Goal: Check status: Check status

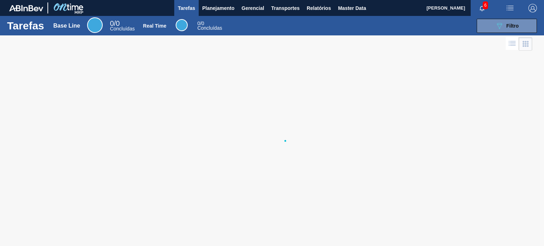
click at [531, 6] on img "button" at bounding box center [533, 8] width 9 height 9
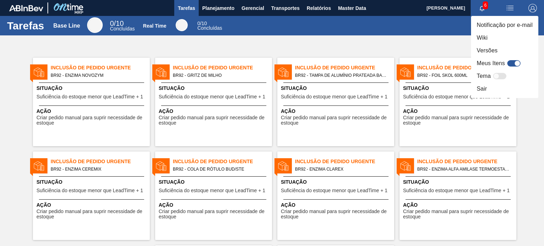
click at [382, 17] on div at bounding box center [272, 123] width 544 height 246
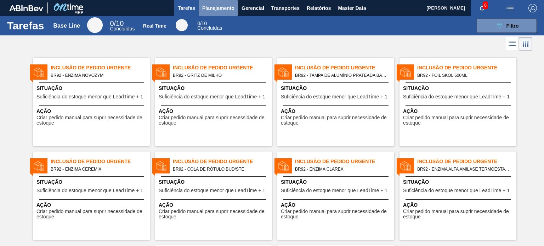
click at [210, 5] on span "Planejamento" at bounding box center [218, 8] width 32 height 9
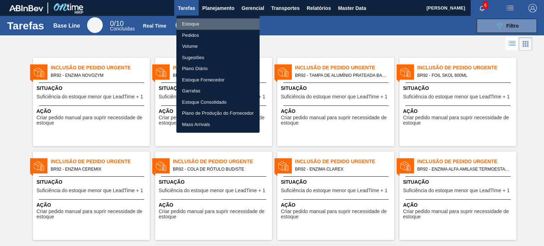
drag, startPoint x: 196, startPoint y: 24, endPoint x: 219, endPoint y: 24, distance: 23.4
click at [194, 24] on li "Estoque" at bounding box center [217, 23] width 83 height 11
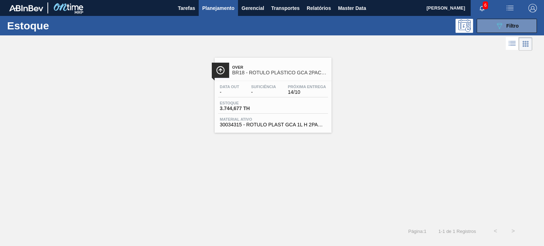
click at [302, 95] on span "14/10" at bounding box center [307, 92] width 38 height 5
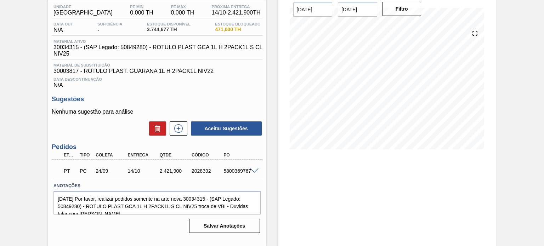
scroll to position [58, 0]
drag, startPoint x: 139, startPoint y: 170, endPoint x: 55, endPoint y: 170, distance: 84.0
click at [55, 170] on div "PT PC 24/09 14/10 2.421,900 2028392 5800369767" at bounding box center [157, 170] width 210 height 18
click at [191, 177] on div "PT PC 24/09 14/10 2.421,900 2028392 5800369767" at bounding box center [155, 170] width 192 height 14
click at [253, 171] on span at bounding box center [254, 170] width 9 height 5
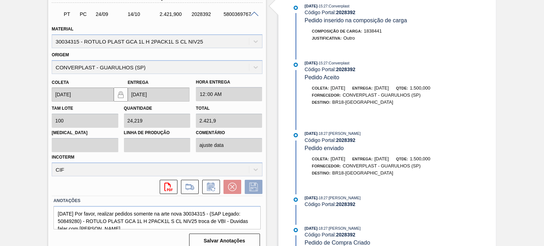
scroll to position [222, 0]
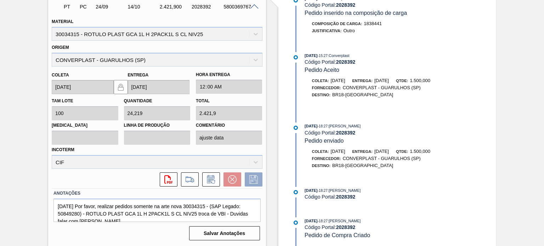
click at [430, 149] on span "1.500,000" at bounding box center [420, 151] width 21 height 5
click at [446, 145] on div "10/09/2025 - 18:27 : Juliana Cilene Do Prado Código Portal: 2028392 Pedido envi…" at bounding box center [382, 149] width 182 height 53
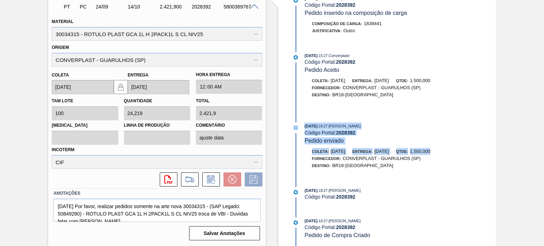
drag, startPoint x: 451, startPoint y: 152, endPoint x: 312, endPoint y: 109, distance: 145.9
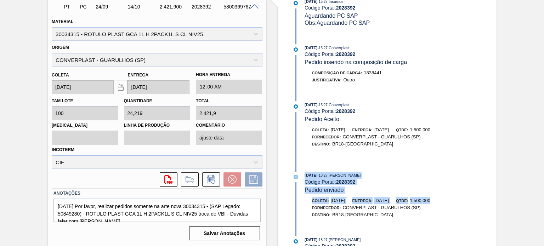
scroll to position [501, 0]
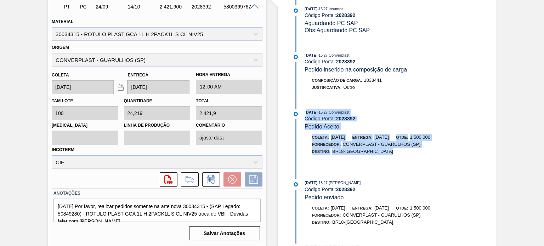
drag, startPoint x: 438, startPoint y: 160, endPoint x: 305, endPoint y: 113, distance: 141.1
click at [305, 113] on div "24/09/2025 - 11:09 : Converplast Código Portal: 2028392 Data da Entrega do Pedi…" at bounding box center [382, 121] width 182 height 250
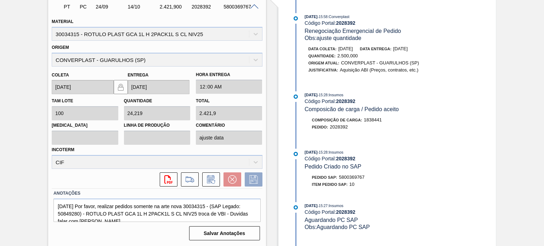
scroll to position [288, 0]
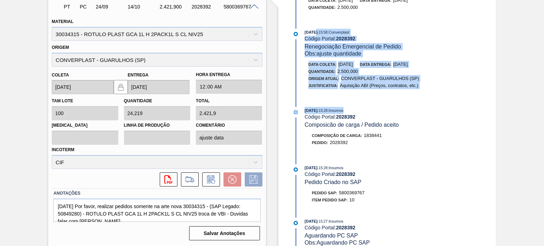
drag, startPoint x: 423, startPoint y: 106, endPoint x: 313, endPoint y: 36, distance: 129.6
click at [313, 36] on div "24/09/2025 - 11:09 : Converplast Código Portal: 2028392 Data da Entrega do Pedi…" at bounding box center [382, 121] width 182 height 250
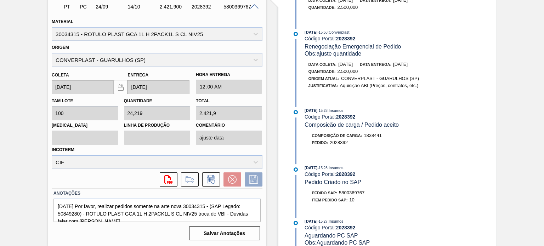
click at [444, 129] on div "15/09/2025 - 15:28 : Insumos Código Portal: 2028392 Composicão de carga / Pedid…" at bounding box center [389, 118] width 168 height 22
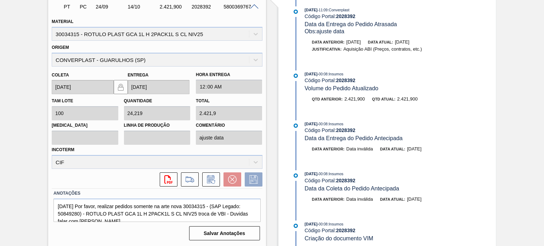
scroll to position [116, 0]
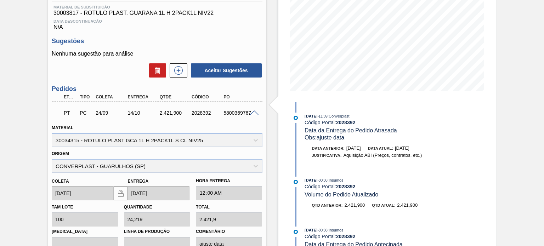
click at [255, 112] on span at bounding box center [254, 113] width 9 height 5
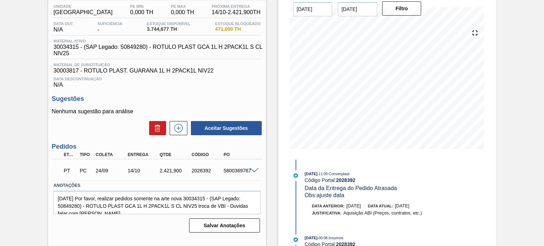
click at [235, 171] on div "5800369767" at bounding box center [239, 171] width 35 height 6
copy div "5800369767"
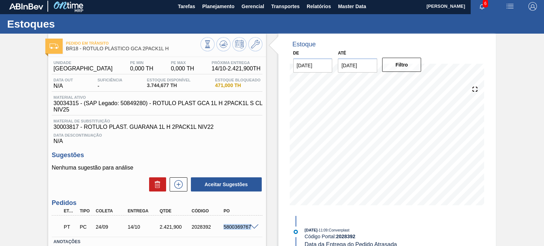
scroll to position [0, 0]
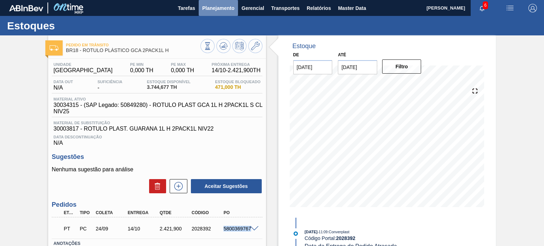
click at [200, 5] on button "Planejamento" at bounding box center [218, 8] width 39 height 16
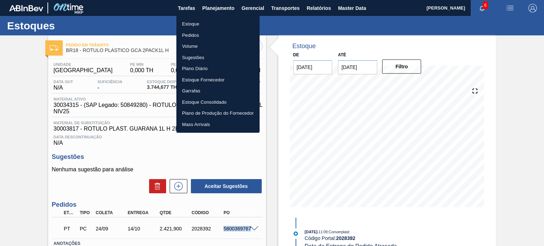
click at [193, 22] on li "Estoque" at bounding box center [217, 23] width 83 height 11
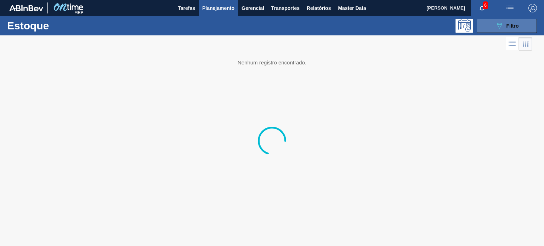
click at [531, 24] on button "089F7B8B-B2A5-4AFE-B5C0-19BA573D28AC Filtro" at bounding box center [507, 26] width 60 height 14
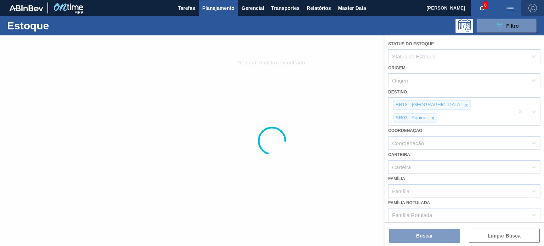
click at [531, 8] on img "button" at bounding box center [533, 8] width 9 height 9
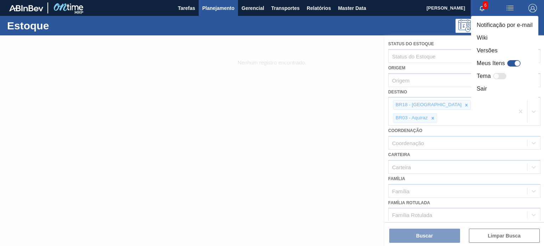
click at [510, 65] on div at bounding box center [513, 63] width 13 height 6
click at [513, 63] on div at bounding box center [513, 63] width 13 height 6
click at [511, 64] on div at bounding box center [513, 63] width 13 height 6
click at [506, 64] on div "Meus Itens" at bounding box center [500, 63] width 46 height 9
click at [517, 63] on div at bounding box center [517, 64] width 6 height 6
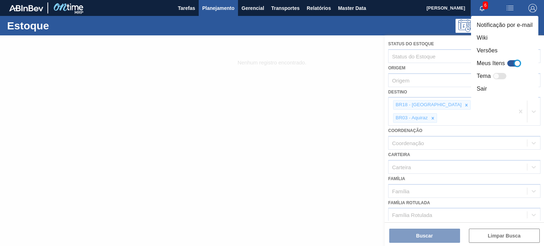
click at [514, 64] on div at bounding box center [513, 63] width 13 height 6
click at [511, 63] on div at bounding box center [513, 63] width 13 height 6
checkbox input "true"
click at [342, 70] on div at bounding box center [272, 123] width 544 height 246
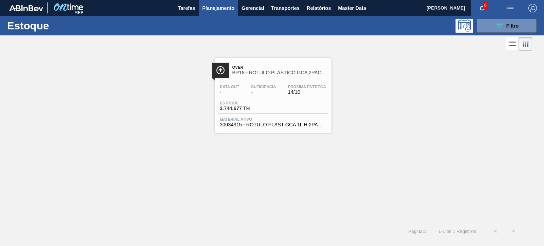
click at [532, 9] on img "button" at bounding box center [533, 8] width 9 height 9
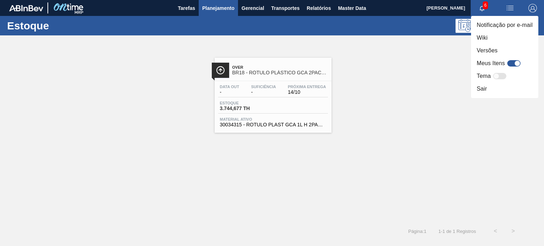
click at [509, 63] on div at bounding box center [513, 63] width 13 height 6
click at [518, 62] on div at bounding box center [517, 64] width 6 height 6
drag, startPoint x: 516, startPoint y: 62, endPoint x: 506, endPoint y: 62, distance: 9.9
click at [506, 62] on div "Meus Itens" at bounding box center [500, 63] width 46 height 9
click at [479, 64] on label "Meus Itens" at bounding box center [491, 63] width 28 height 9
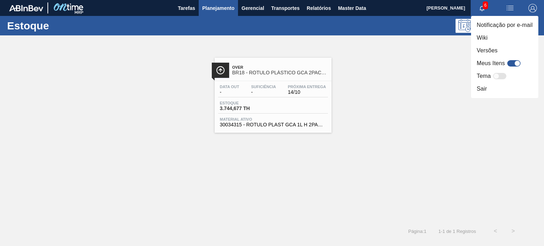
click at [507, 66] on input "Meus Itens" at bounding box center [507, 66] width 0 height 0
click at [517, 63] on div at bounding box center [517, 64] width 6 height 6
click at [510, 63] on div at bounding box center [513, 63] width 13 height 6
checkbox input "true"
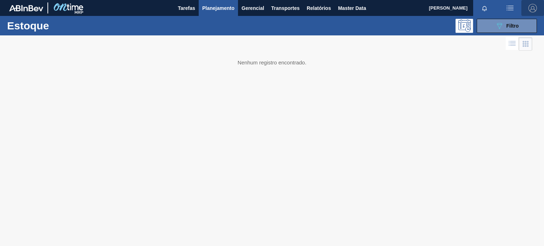
click at [533, 10] on img "button" at bounding box center [533, 8] width 9 height 9
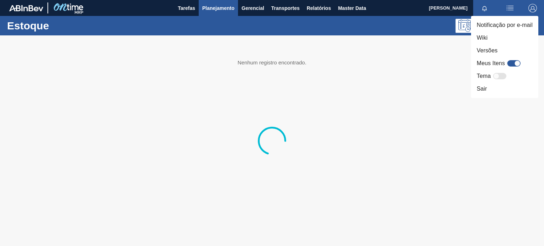
click at [512, 66] on div at bounding box center [513, 63] width 13 height 6
click at [510, 66] on div at bounding box center [513, 63] width 13 height 6
checkbox input "true"
drag, startPoint x: 515, startPoint y: 64, endPoint x: 504, endPoint y: 62, distance: 10.4
click at [506, 62] on div "Meus Itens" at bounding box center [500, 63] width 46 height 9
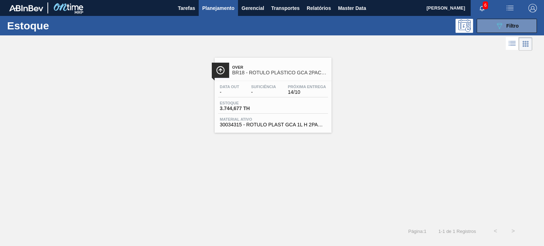
click at [530, 9] on img "button" at bounding box center [533, 8] width 9 height 9
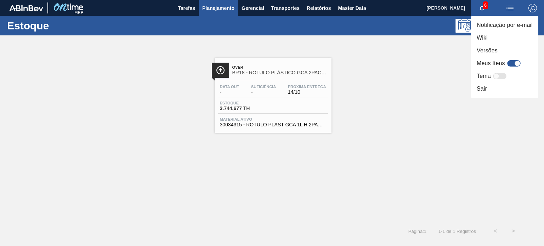
click at [514, 63] on div at bounding box center [513, 63] width 13 height 6
checkbox input "true"
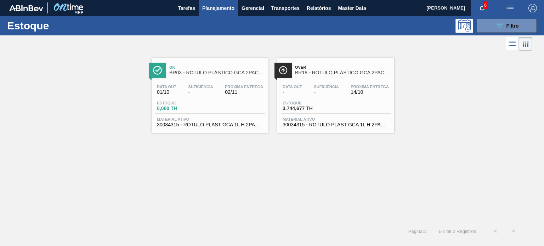
click at [206, 92] on span "-" at bounding box center [200, 92] width 25 height 5
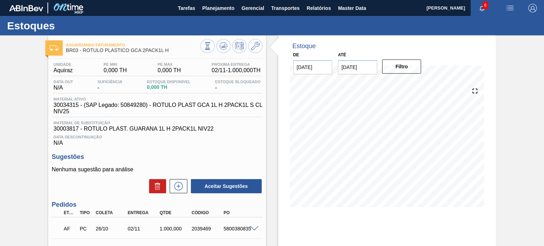
scroll to position [71, 0]
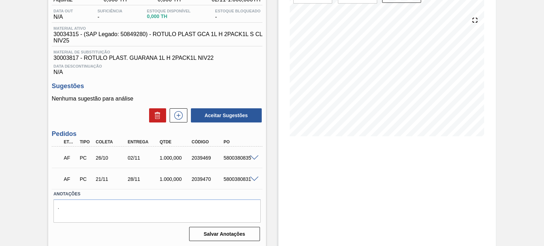
click at [253, 157] on span at bounding box center [254, 158] width 9 height 5
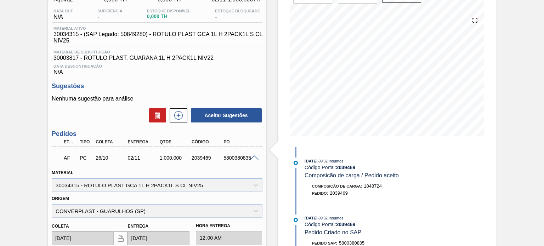
click at [255, 158] on span at bounding box center [254, 158] width 9 height 5
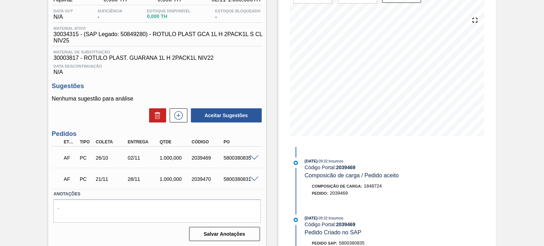
click at [254, 176] on div at bounding box center [255, 178] width 14 height 5
click at [253, 179] on span at bounding box center [254, 179] width 9 height 5
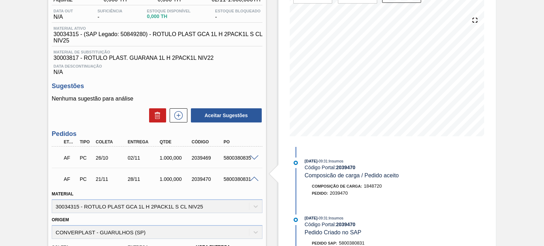
click at [252, 181] on span at bounding box center [254, 179] width 9 height 5
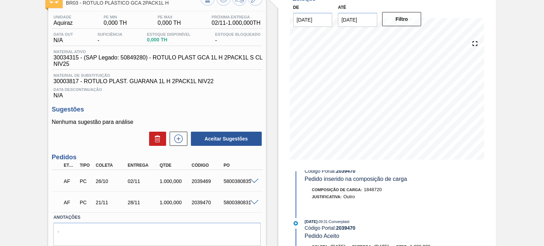
scroll to position [35, 0]
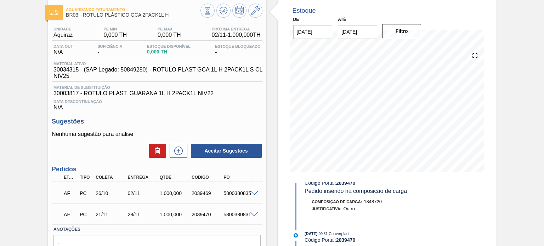
click at [283, 203] on div "Estoque De [DATE] Até [DATE] Filtro [DATE] 09:31 : Insumos Código Portal: 20394…" at bounding box center [387, 141] width 218 height 283
